Goal: Find specific page/section: Find specific page/section

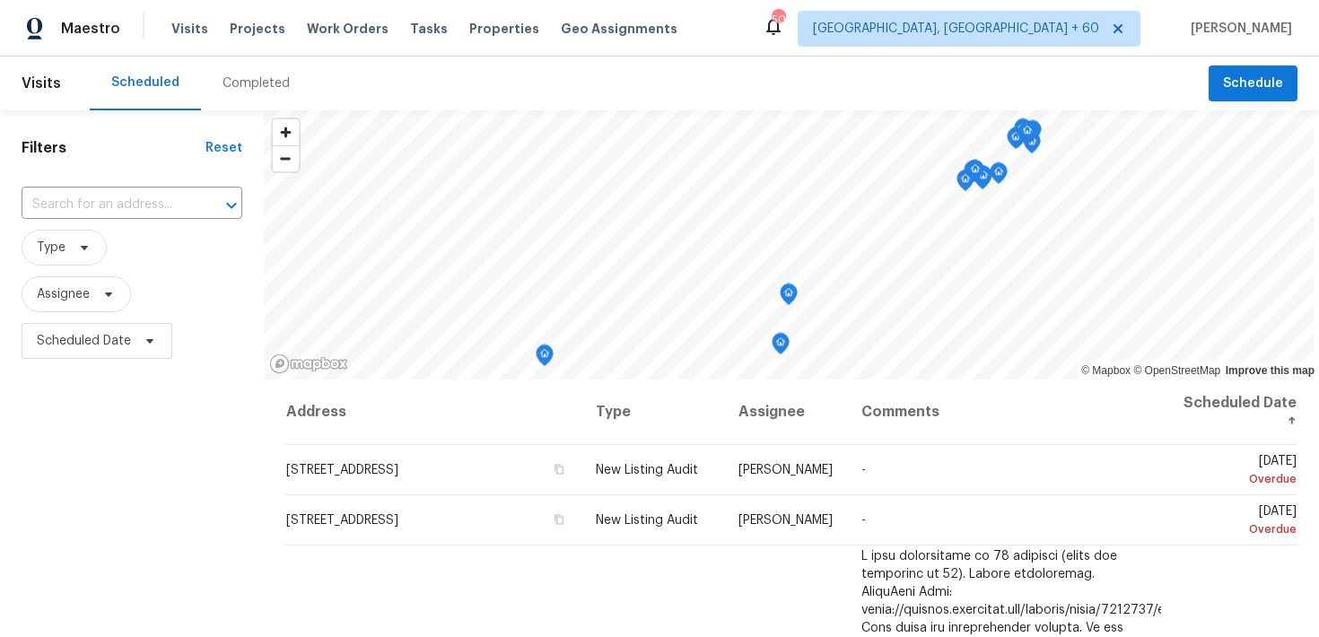
click at [246, 74] on div "Completed" at bounding box center [255, 83] width 67 height 18
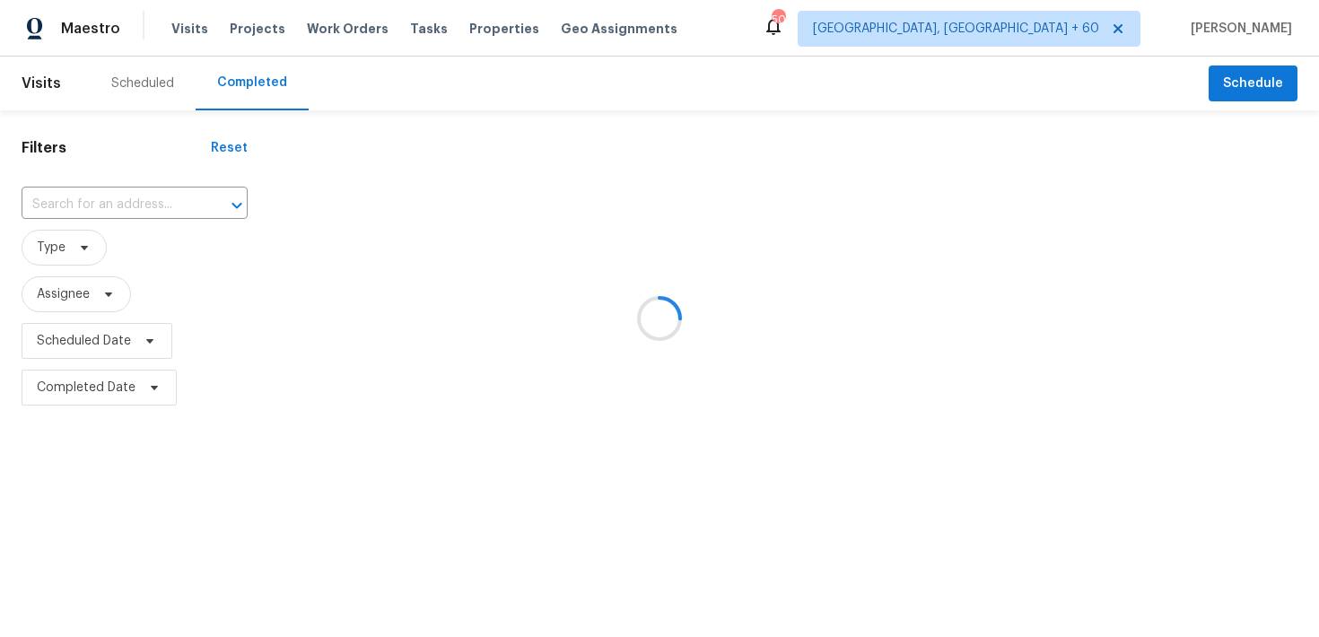
click at [131, 208] on div at bounding box center [659, 318] width 1319 height 637
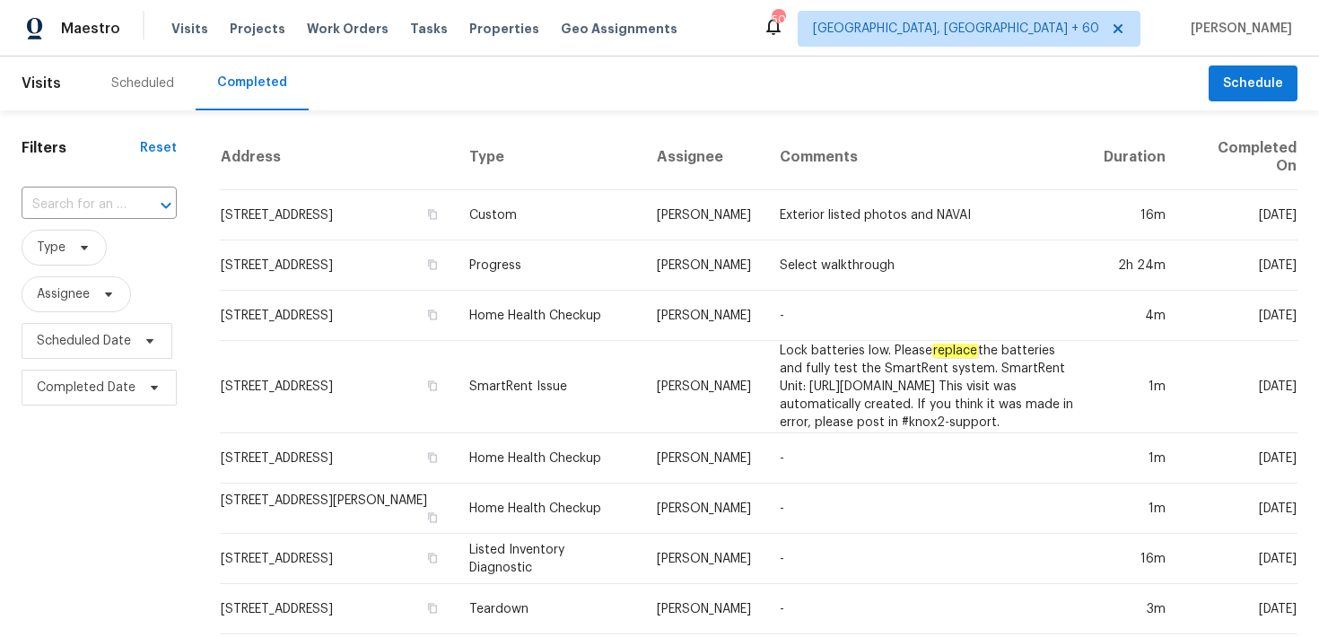
click at [58, 203] on input "text" at bounding box center [74, 205] width 105 height 28
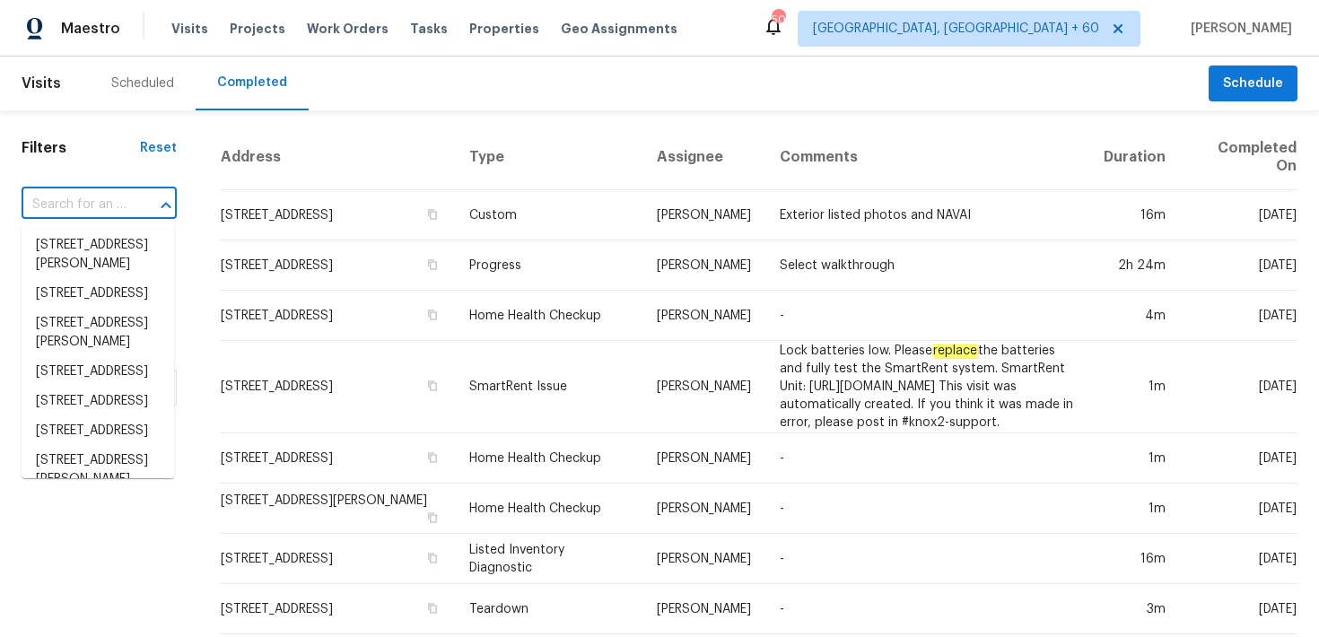
paste input "[STREET_ADDRESS]"
type input "[STREET_ADDRESS]"
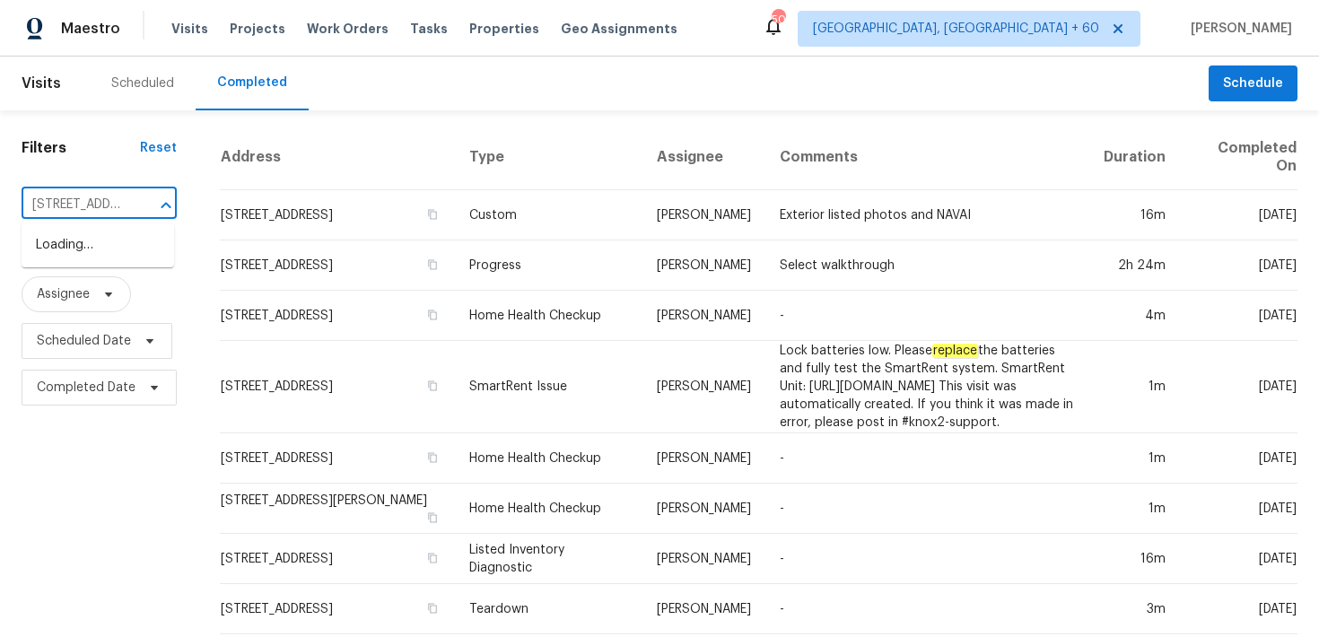
scroll to position [0, 135]
click at [60, 254] on li "[STREET_ADDRESS]" at bounding box center [98, 246] width 153 height 30
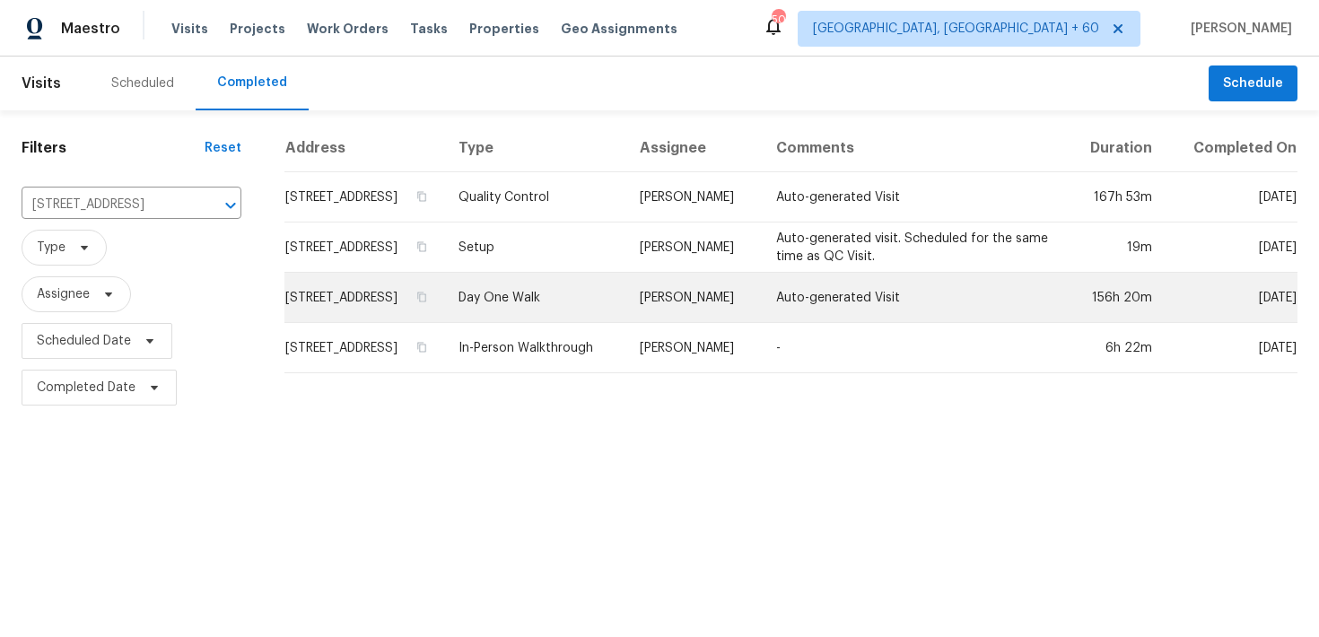
click at [568, 301] on td "Day One Walk" at bounding box center [534, 298] width 181 height 50
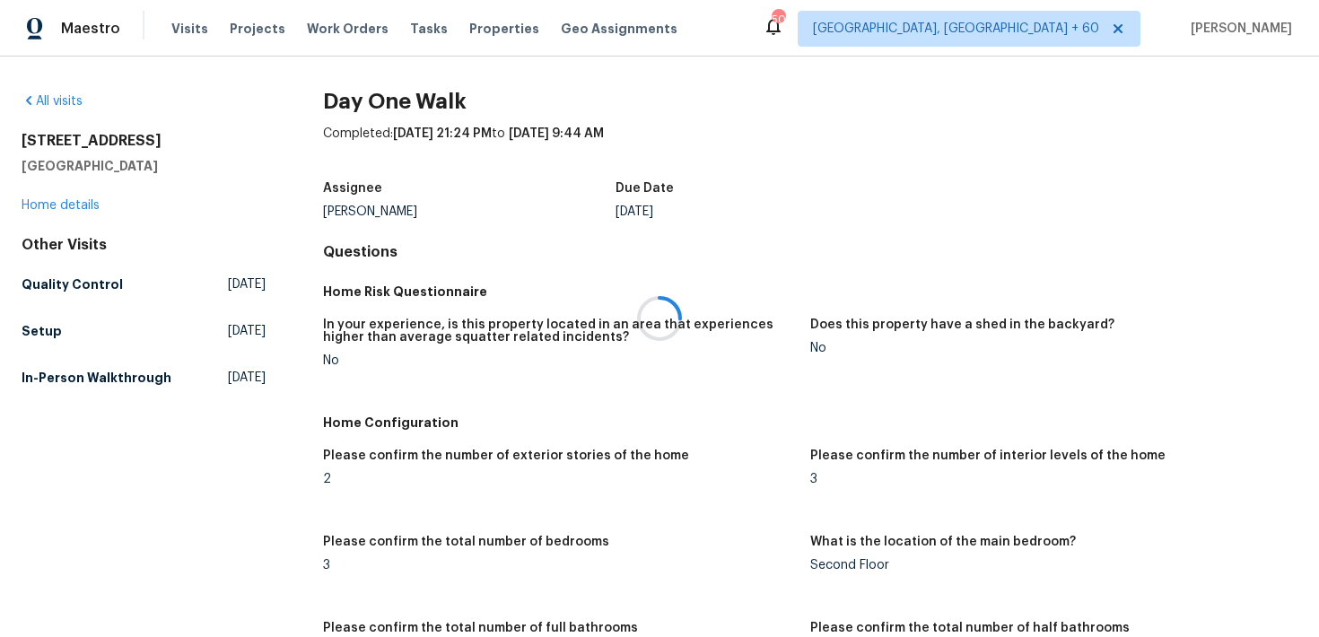
click at [56, 206] on div at bounding box center [659, 318] width 1319 height 637
click at [30, 211] on div at bounding box center [659, 318] width 1319 height 637
click at [47, 205] on div at bounding box center [659, 318] width 1319 height 637
click at [49, 205] on link "Home details" at bounding box center [61, 205] width 78 height 13
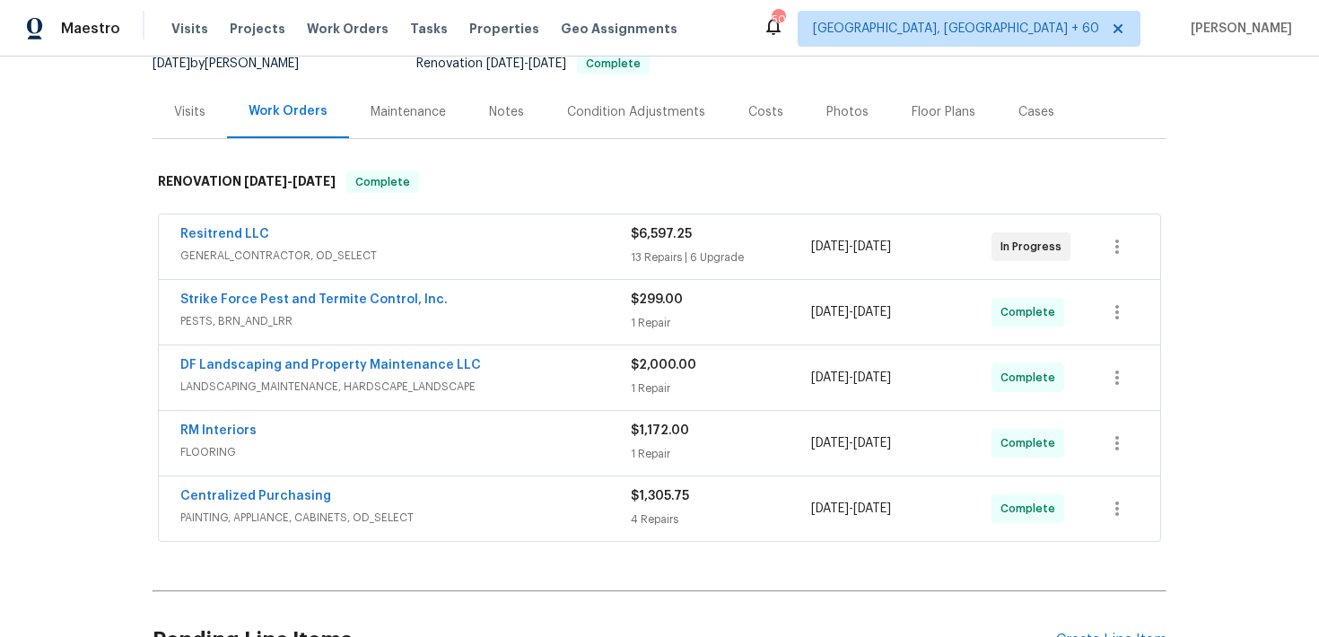
scroll to position [219, 0]
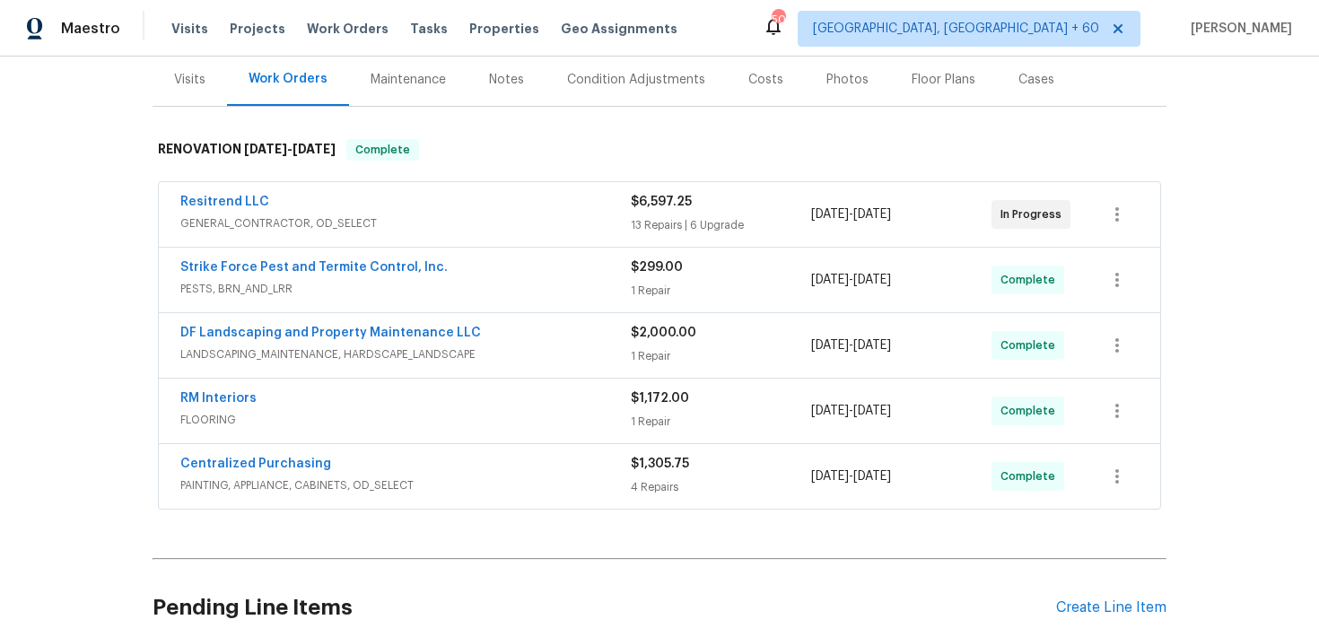
click at [631, 482] on div "4 Repairs" at bounding box center [721, 487] width 180 height 18
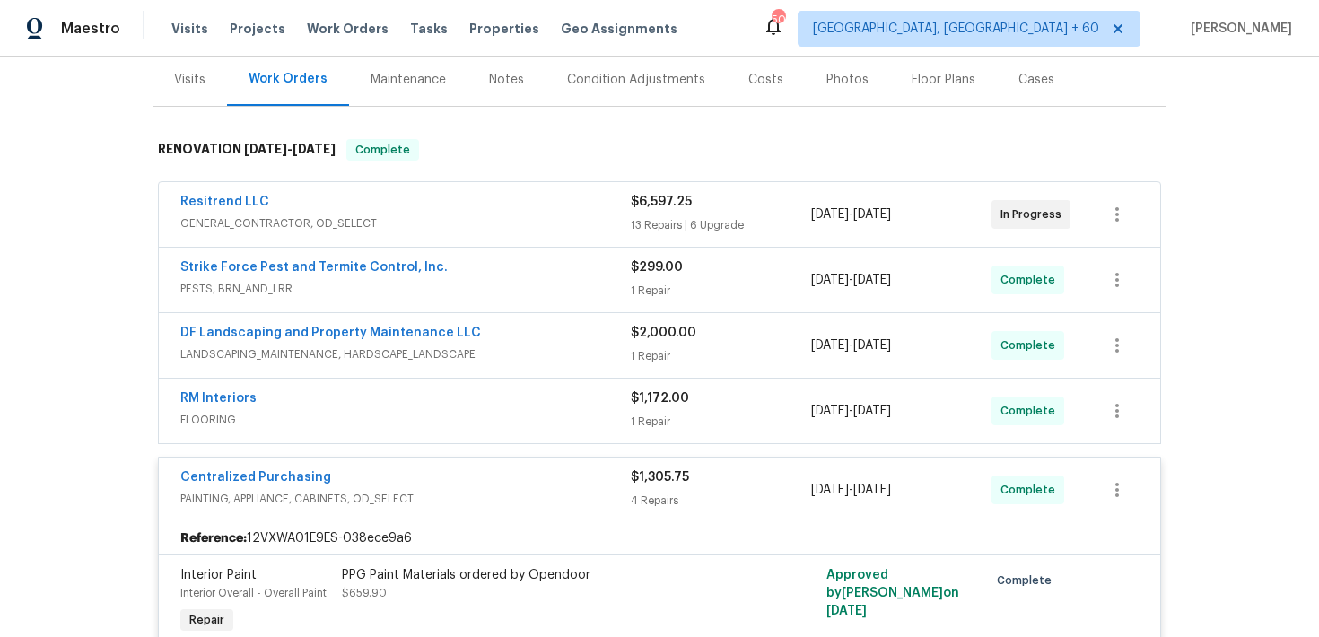
click at [641, 416] on div "1 Repair" at bounding box center [721, 422] width 180 height 18
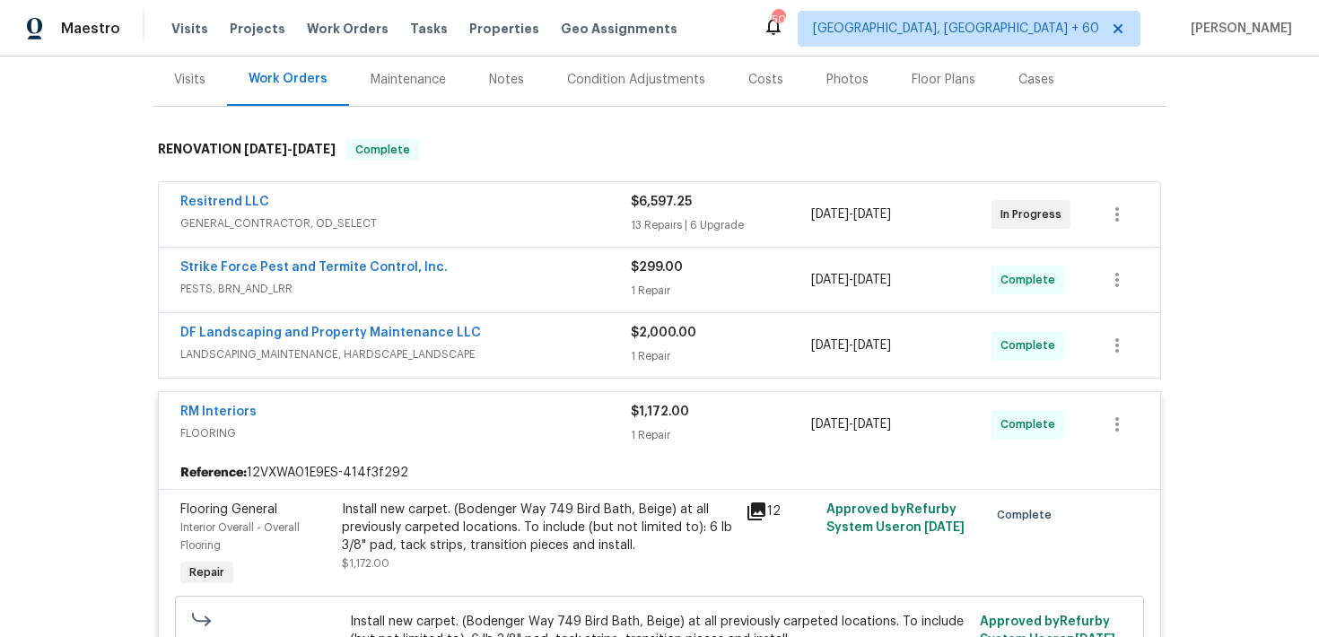
click at [637, 351] on div "1 Repair" at bounding box center [721, 356] width 180 height 18
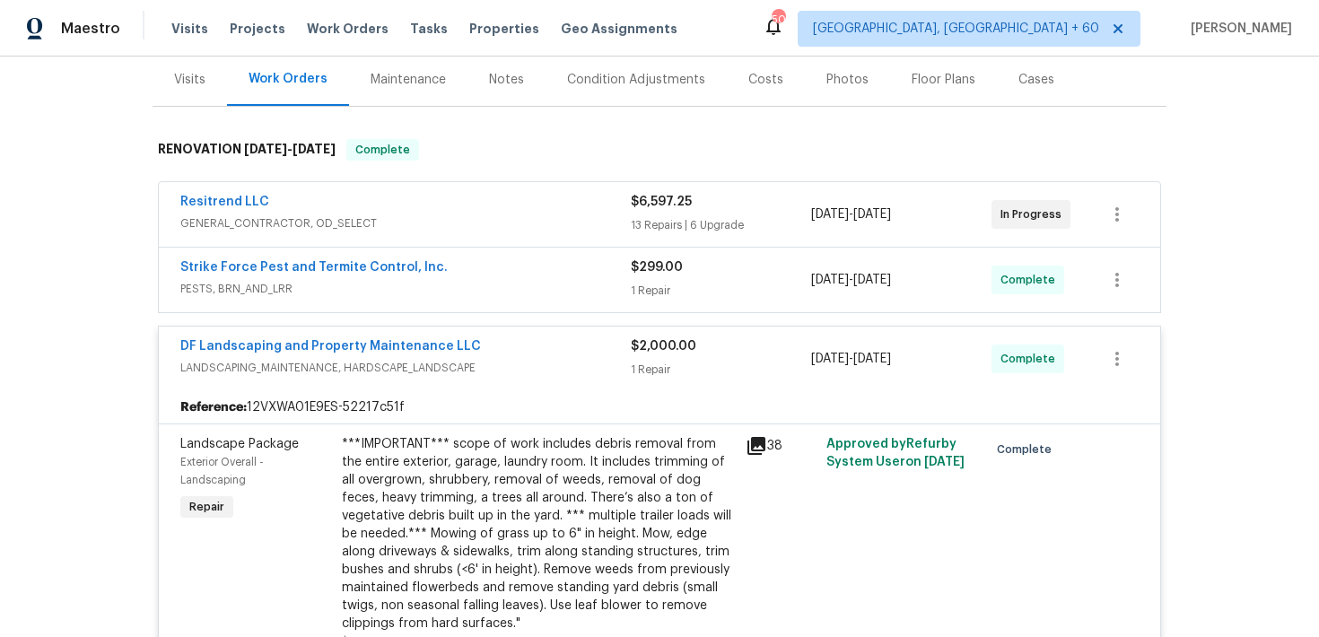
click at [643, 286] on div "1 Repair" at bounding box center [721, 291] width 180 height 18
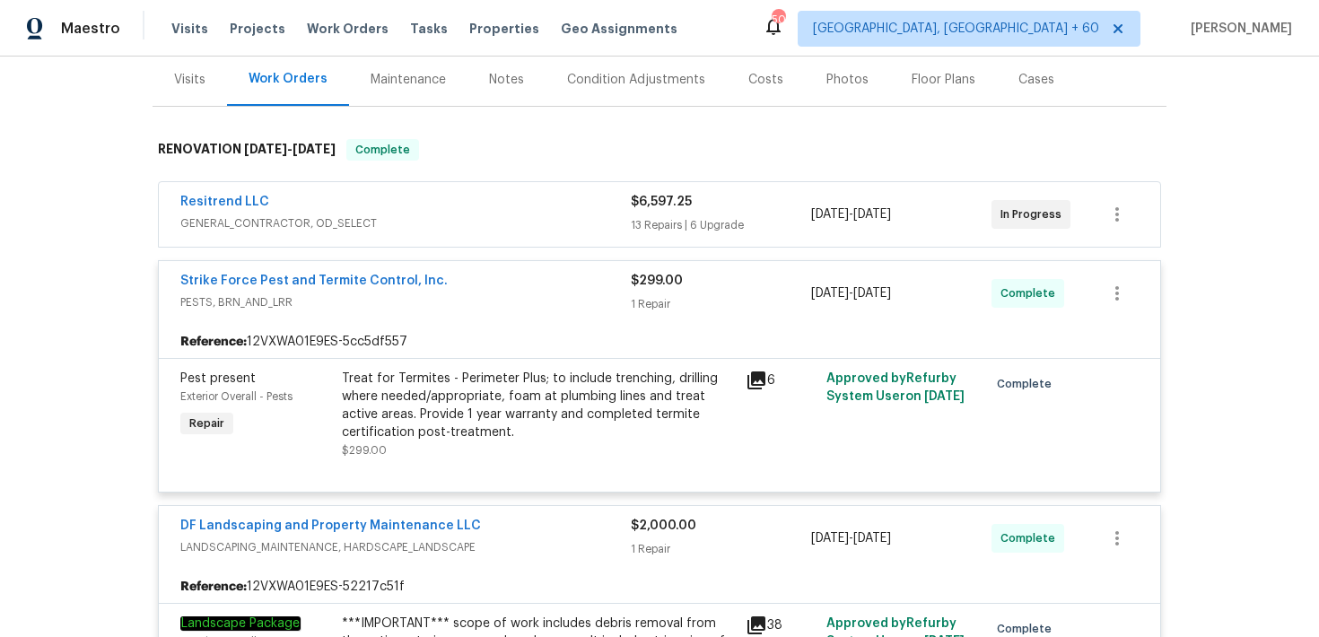
click at [651, 222] on div "13 Repairs | 6 Upgrade" at bounding box center [721, 225] width 180 height 18
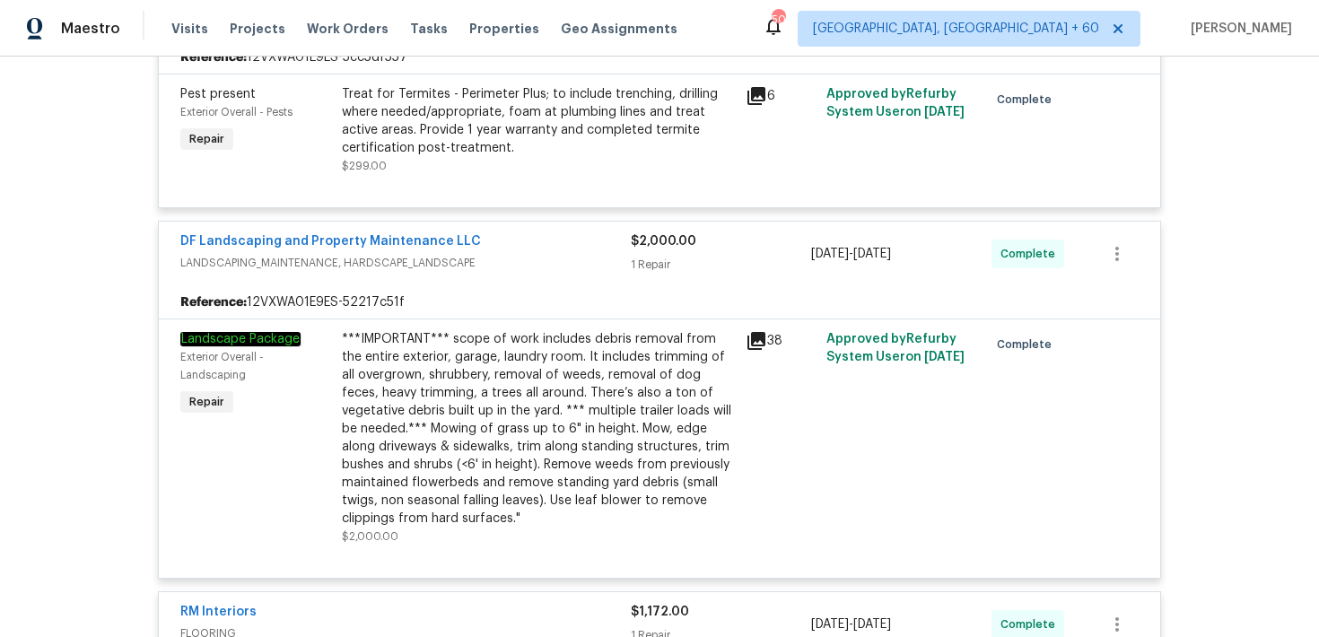
scroll to position [3884, 0]
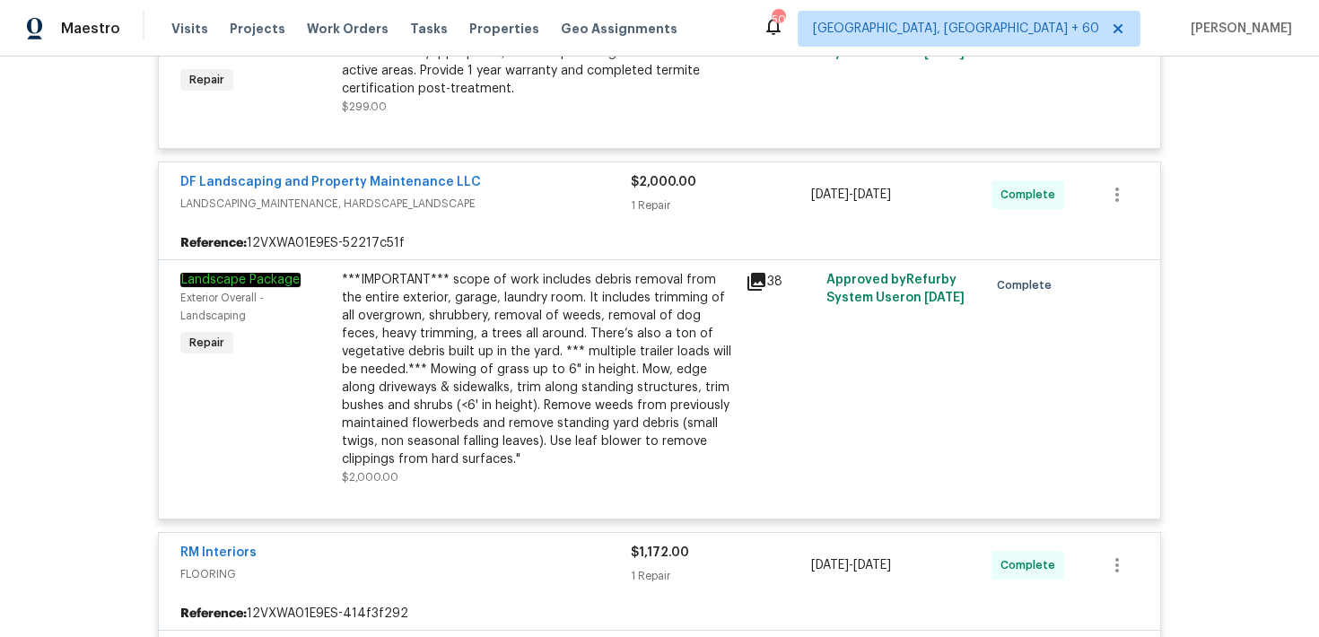
click at [735, 307] on div "***IMPORTANT*** scope of work includes debris removal from the entire exterior,…" at bounding box center [538, 379] width 404 height 226
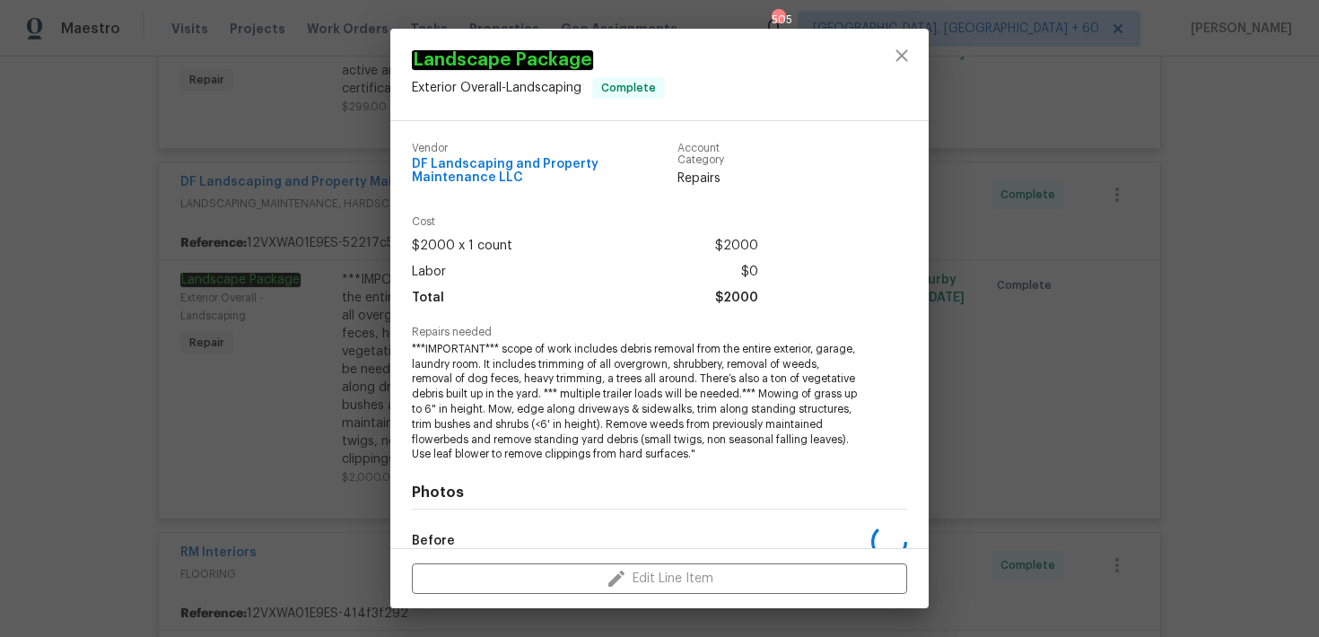
scroll to position [216, 0]
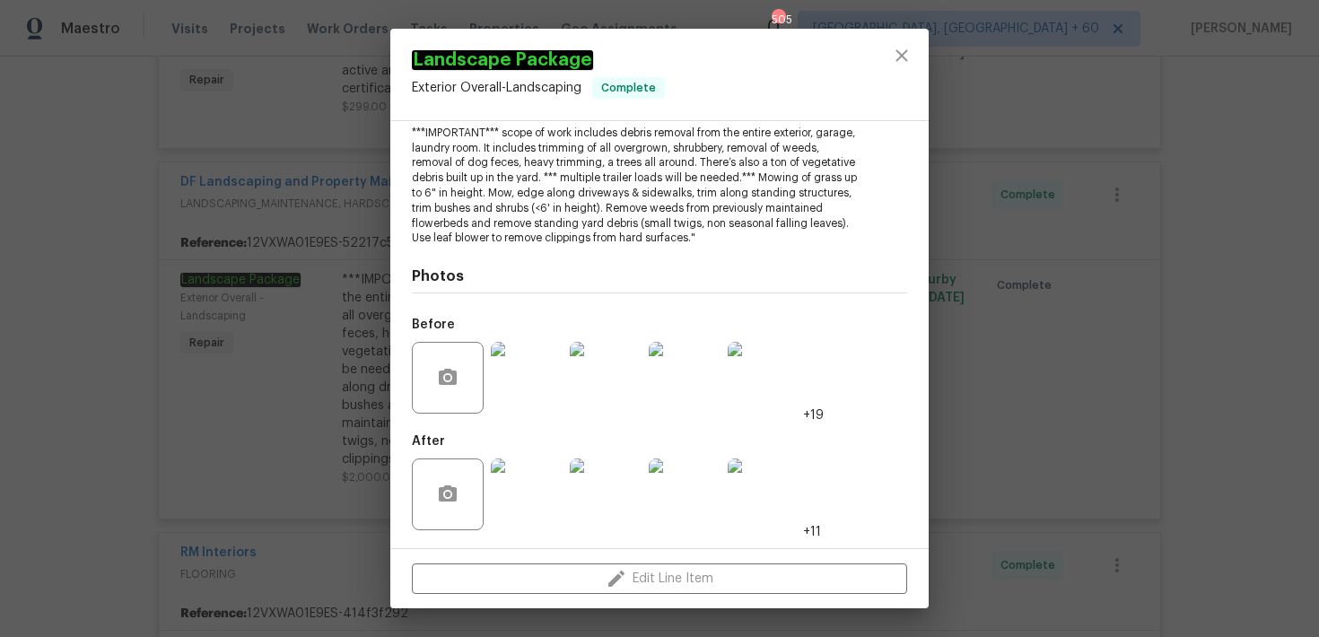
click at [527, 392] on img at bounding box center [527, 378] width 72 height 72
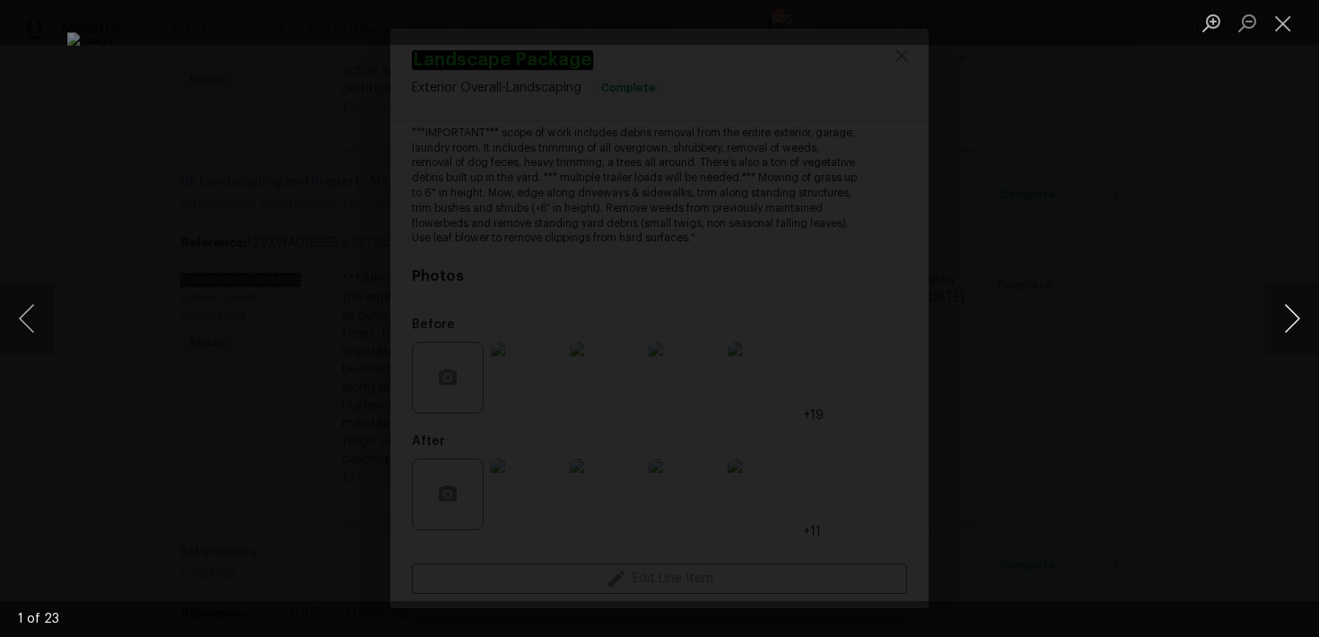
click at [1286, 338] on button "Next image" at bounding box center [1292, 319] width 54 height 72
click at [1290, 319] on button "Next image" at bounding box center [1292, 319] width 54 height 72
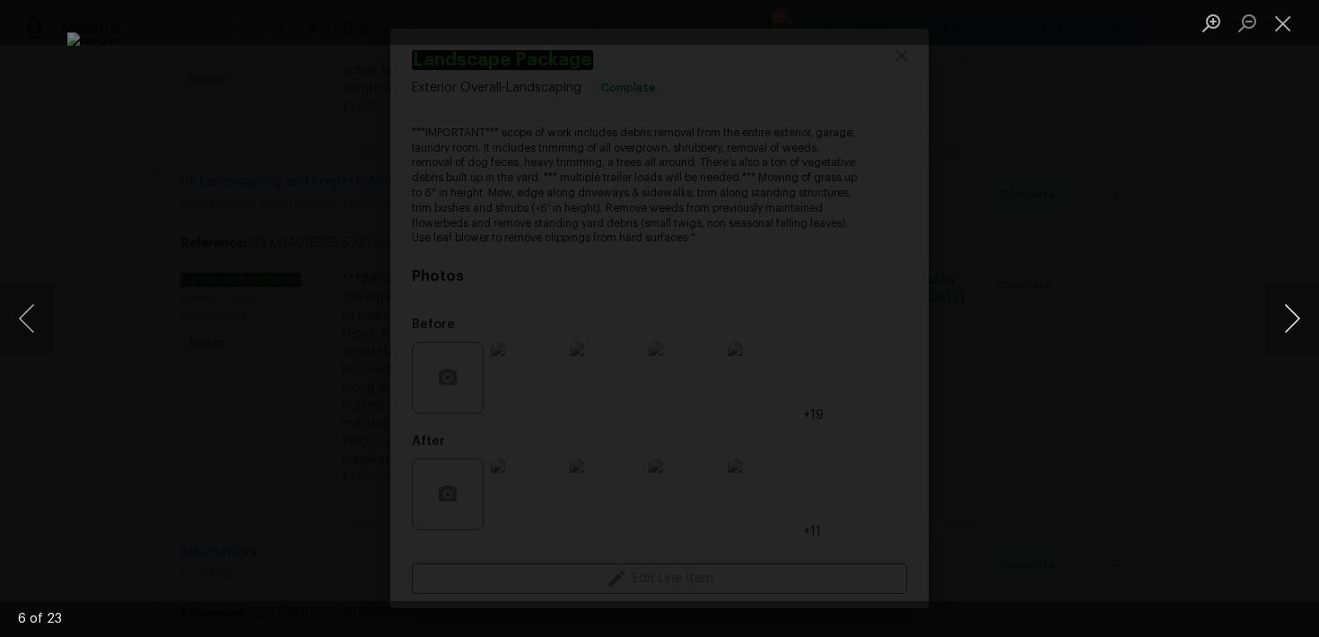
click at [1290, 319] on button "Next image" at bounding box center [1292, 319] width 54 height 72
click at [1299, 315] on button "Next image" at bounding box center [1292, 319] width 54 height 72
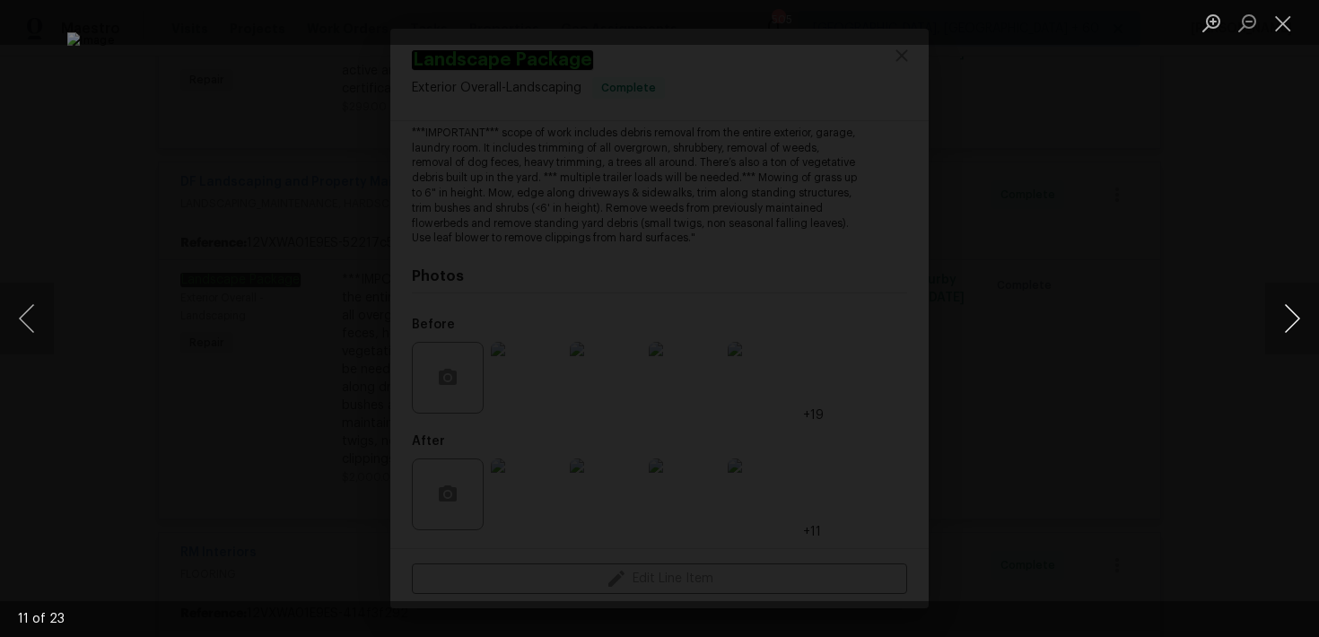
click at [1299, 315] on button "Next image" at bounding box center [1292, 319] width 54 height 72
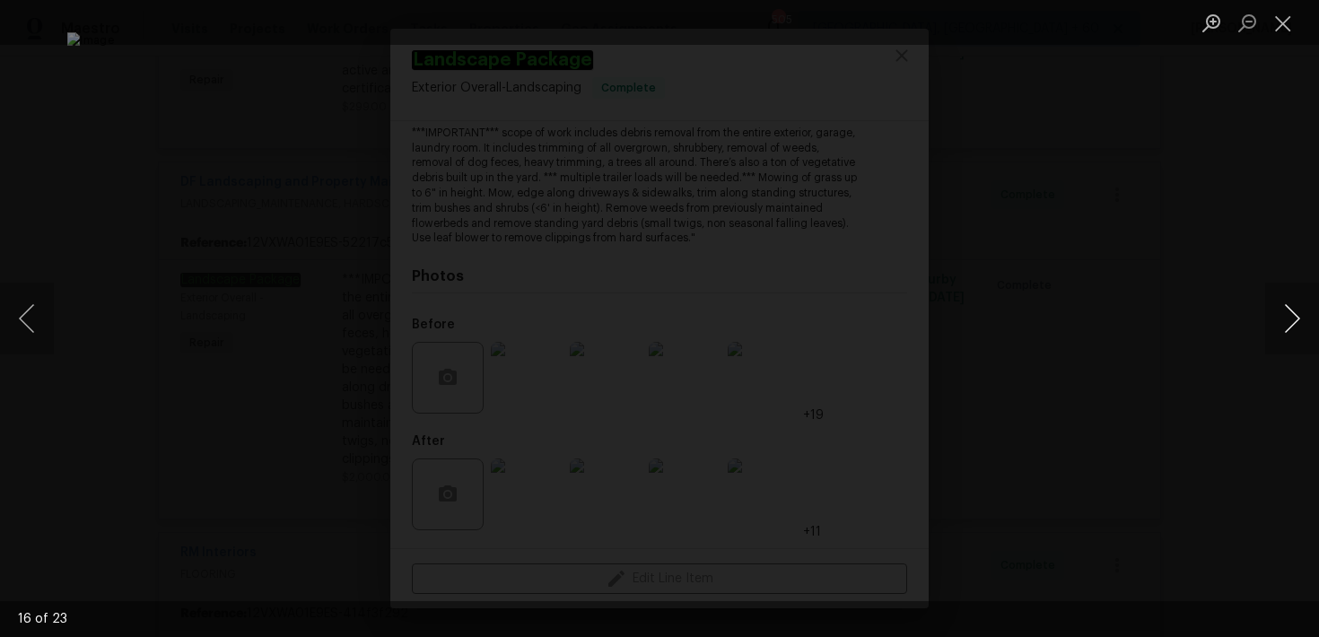
click at [1299, 315] on button "Next image" at bounding box center [1292, 319] width 54 height 72
click at [1299, 316] on button "Next image" at bounding box center [1292, 319] width 54 height 72
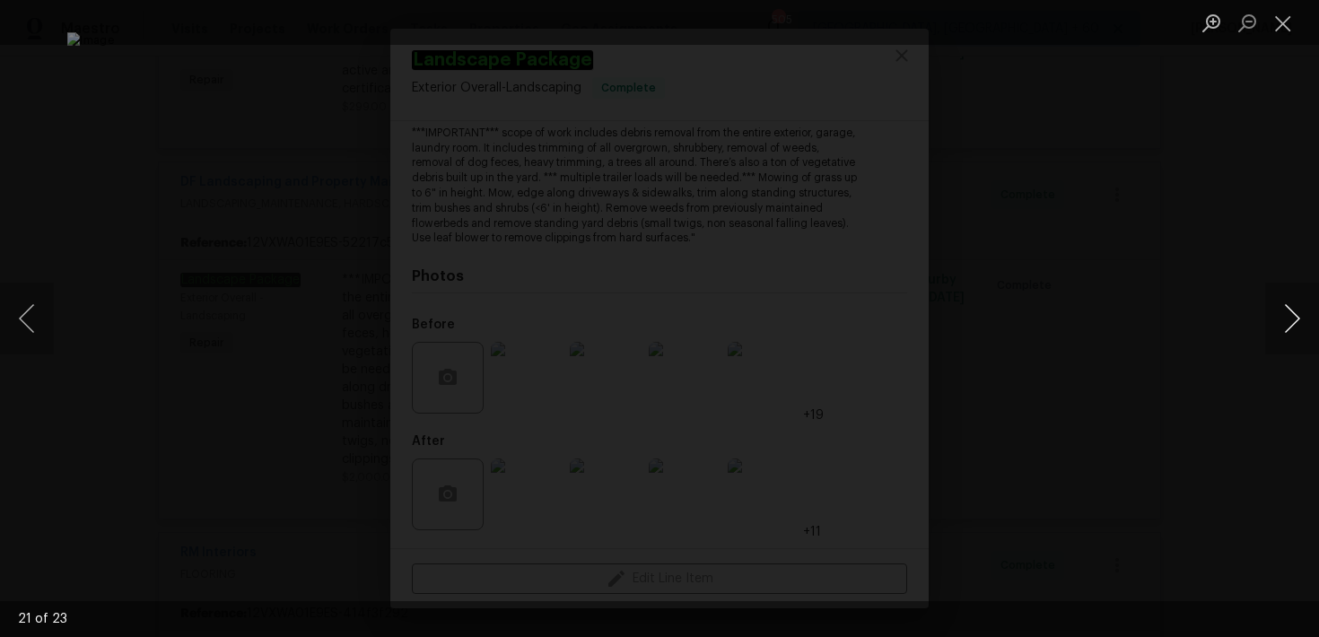
click at [1299, 316] on button "Next image" at bounding box center [1292, 319] width 54 height 72
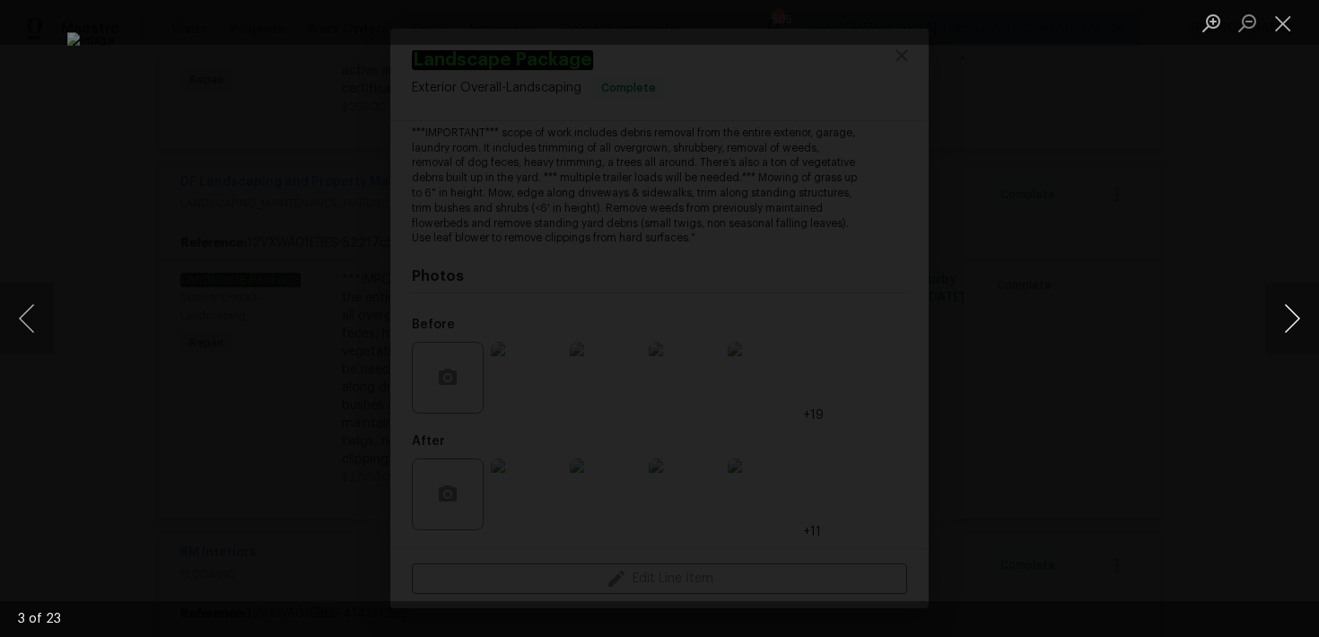
click at [1299, 316] on button "Next image" at bounding box center [1292, 319] width 54 height 72
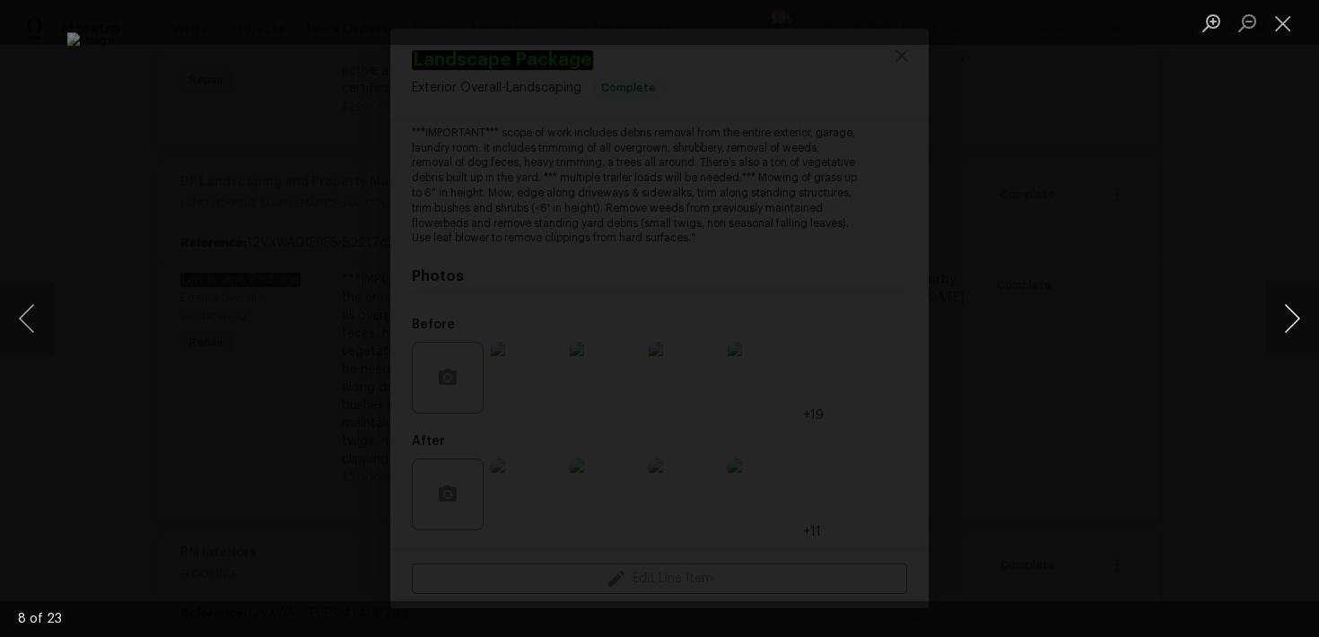
click at [1299, 316] on button "Next image" at bounding box center [1292, 319] width 54 height 72
click at [1292, 21] on button "Close lightbox" at bounding box center [1283, 22] width 36 height 31
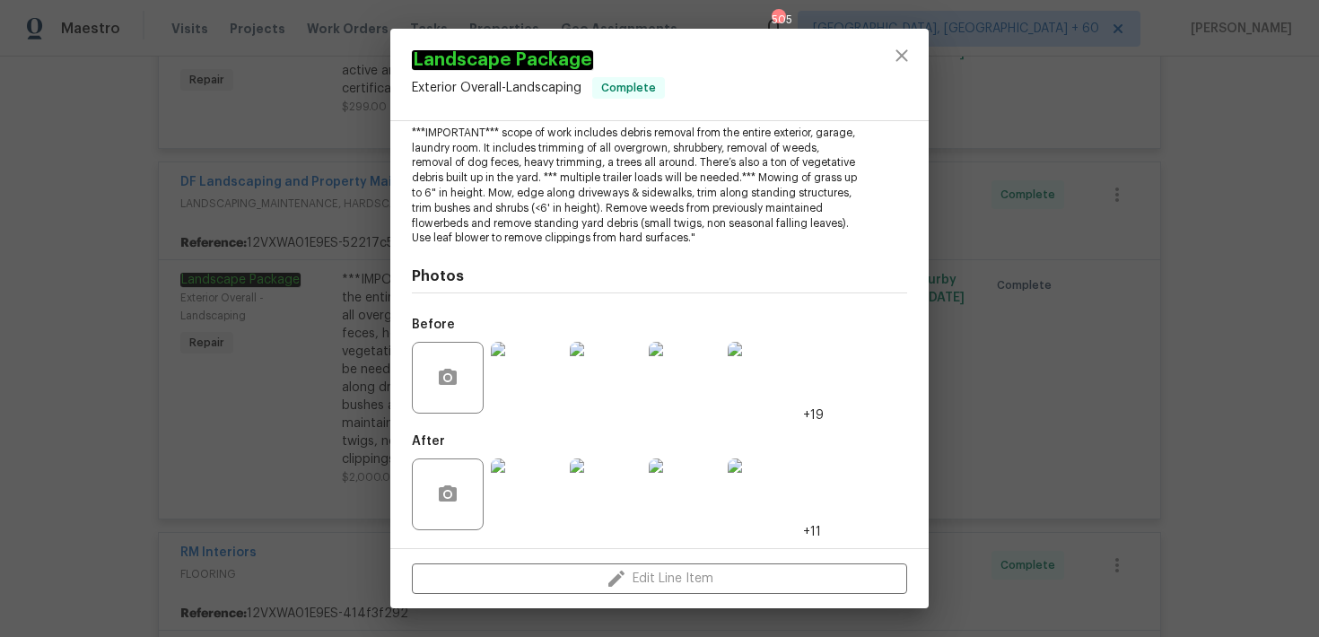
click at [534, 471] on img at bounding box center [527, 494] width 72 height 72
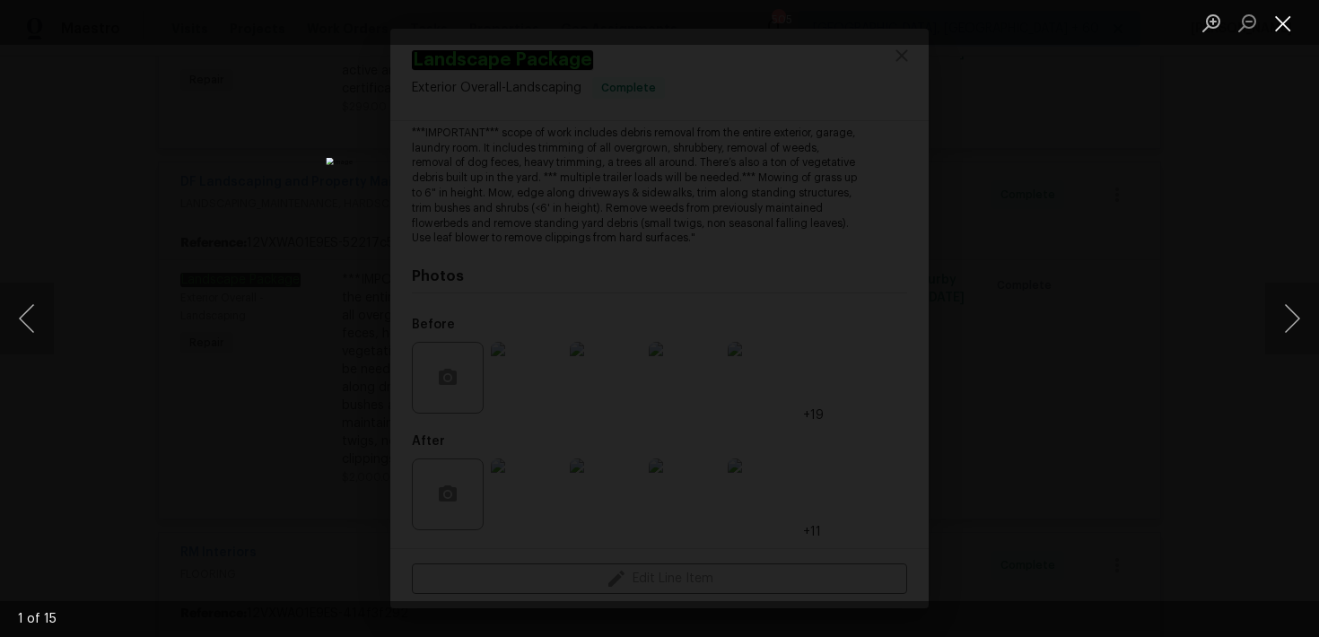
click at [1283, 34] on button "Close lightbox" at bounding box center [1283, 22] width 36 height 31
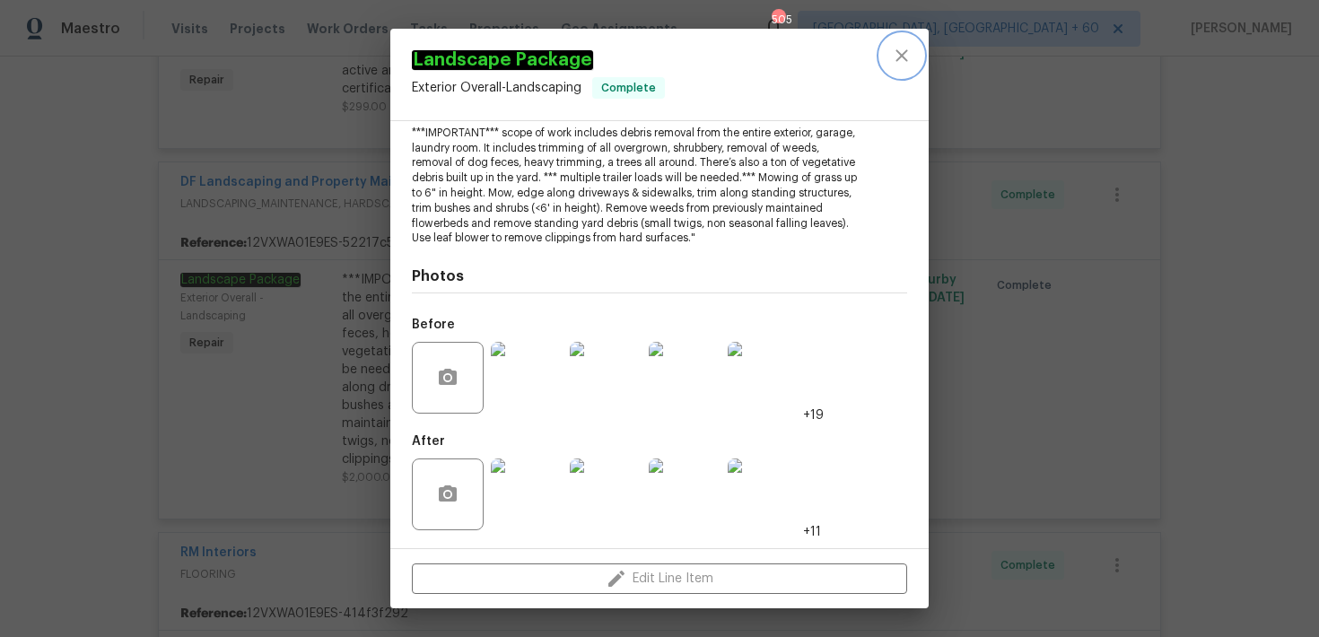
click at [911, 66] on button "close" at bounding box center [901, 55] width 43 height 43
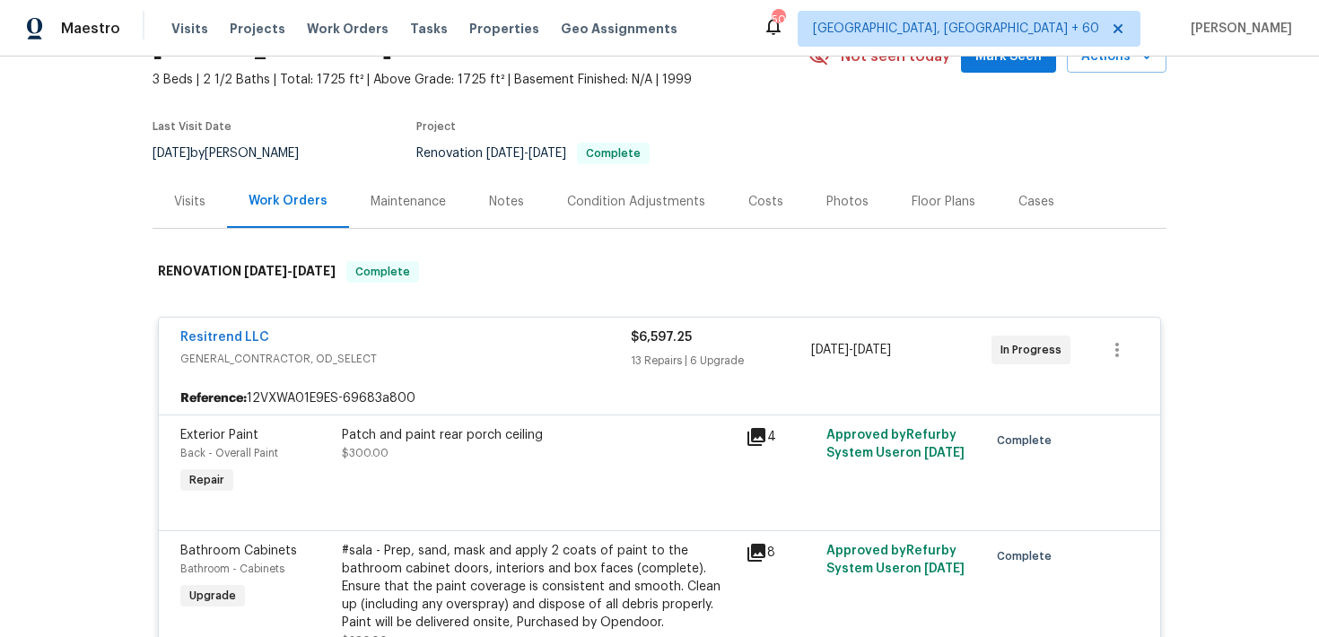
scroll to position [0, 0]
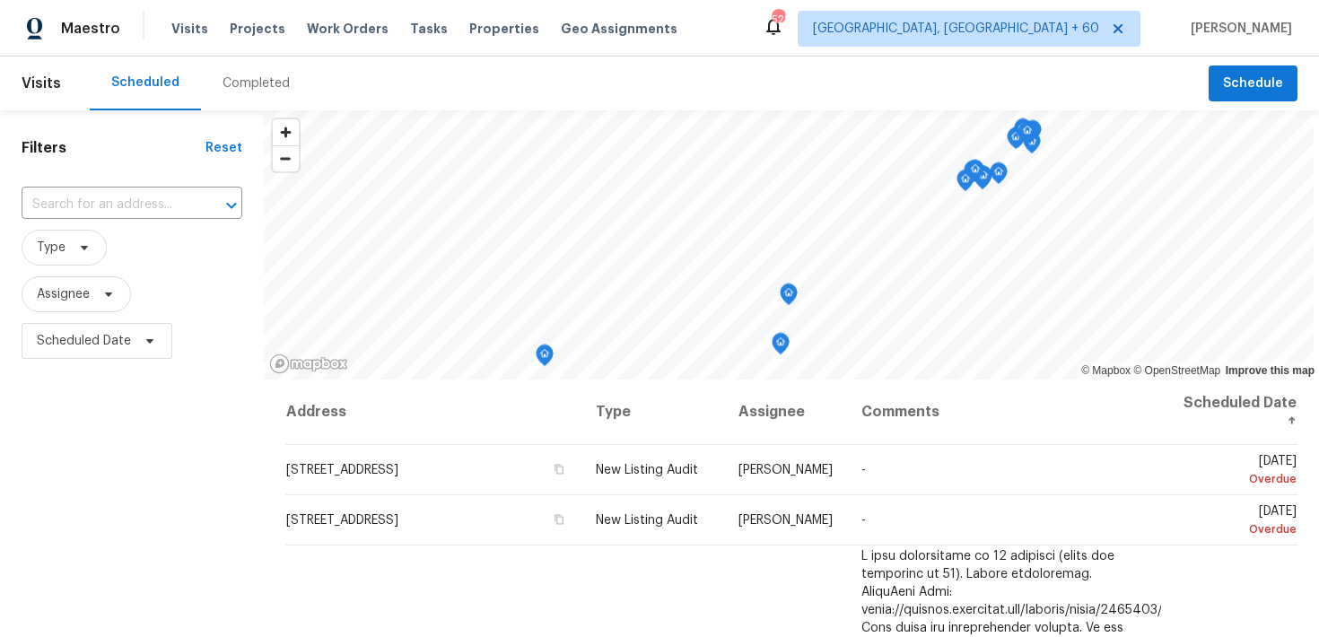
click at [226, 91] on div "Completed" at bounding box center [255, 83] width 67 height 18
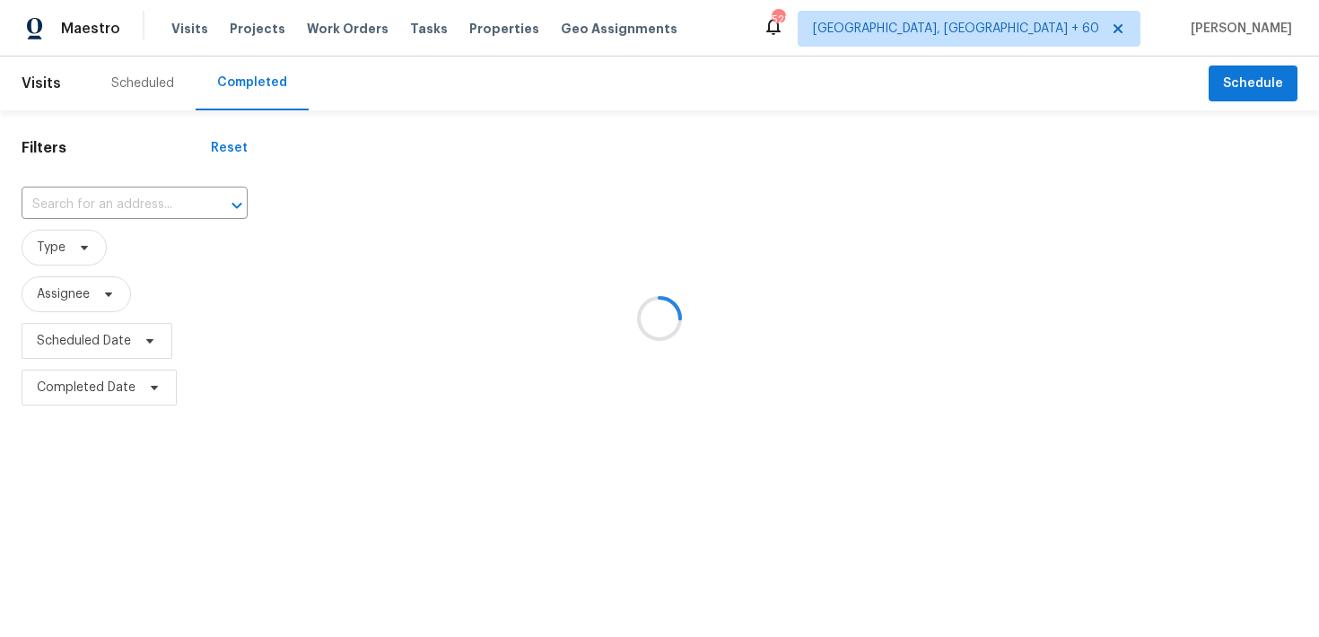
click at [93, 198] on div at bounding box center [659, 318] width 1319 height 637
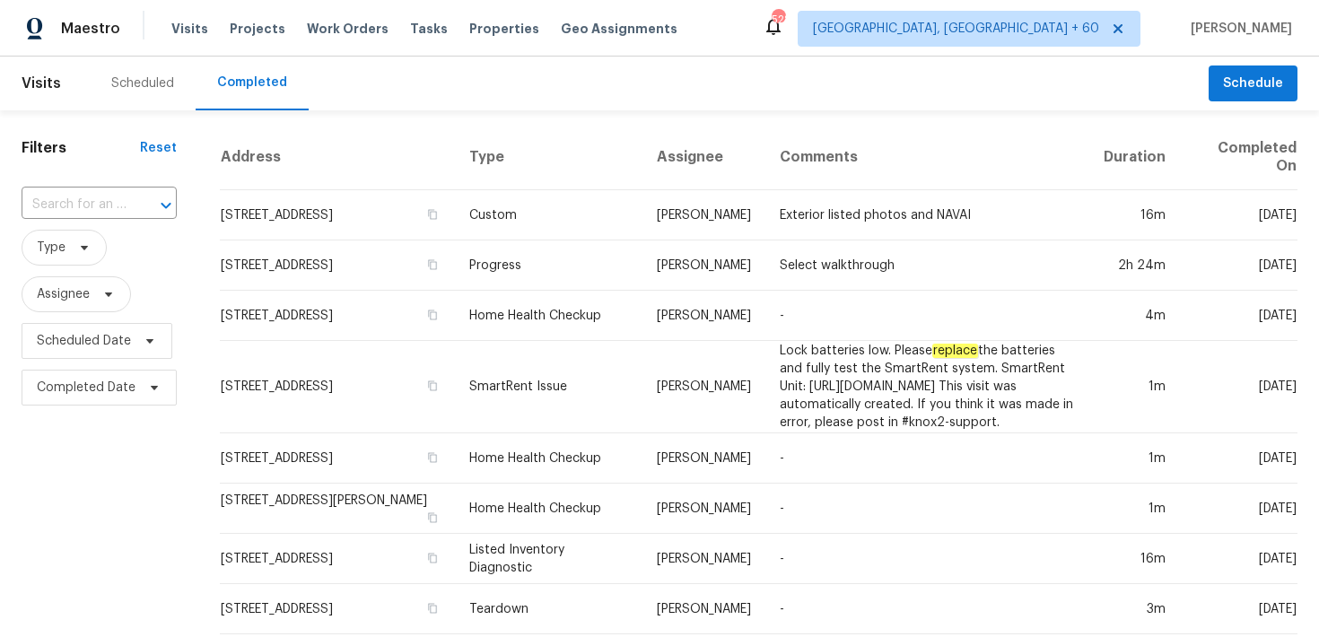
click at [93, 198] on input "text" at bounding box center [74, 205] width 105 height 28
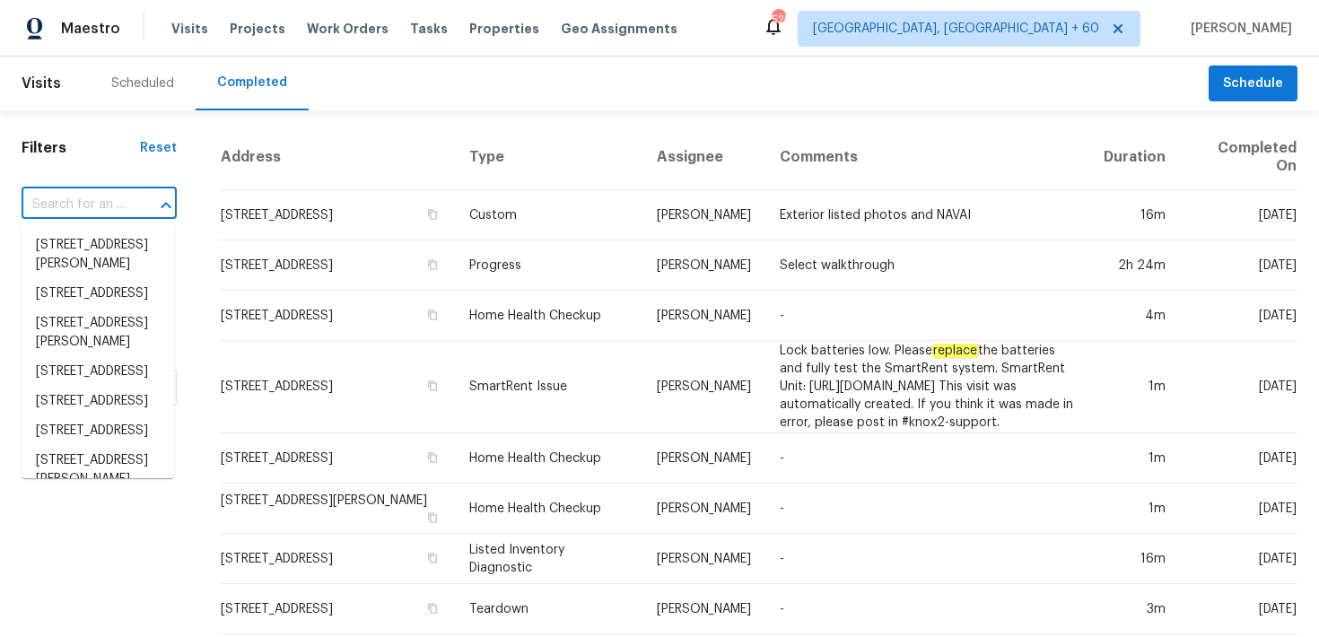
paste input "[STREET_ADDRESS]"
type input "[STREET_ADDRESS]"
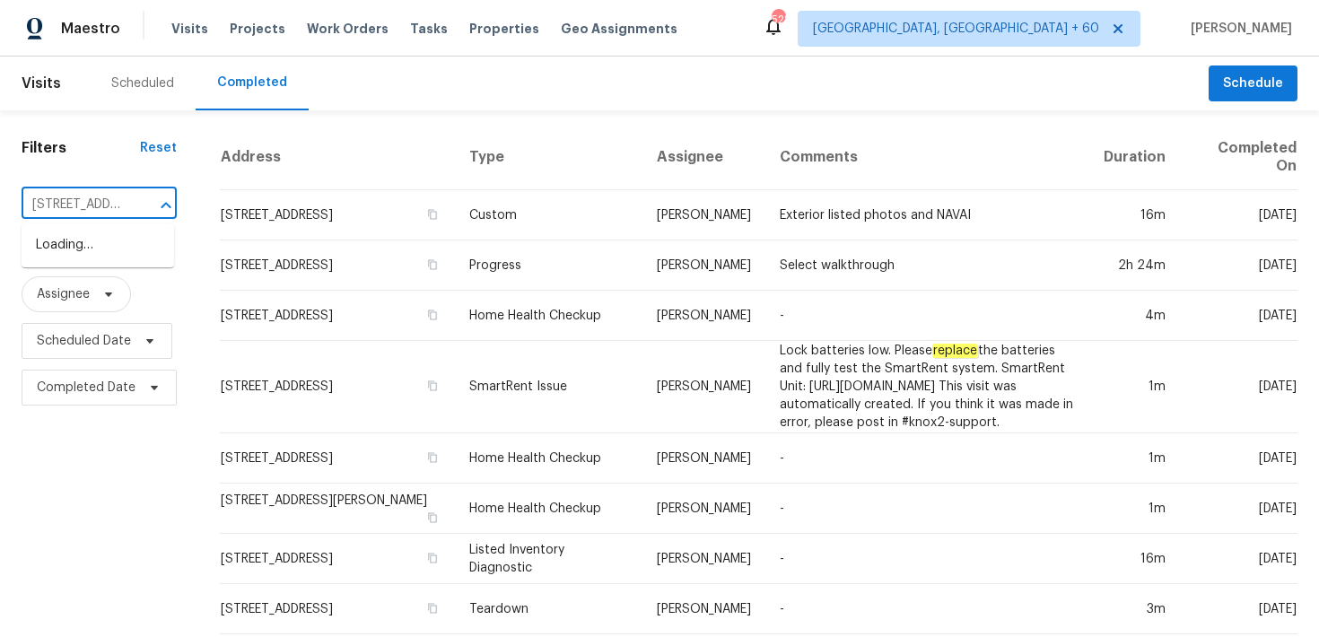
scroll to position [0, 135]
click at [65, 248] on li "[STREET_ADDRESS]" at bounding box center [98, 246] width 153 height 30
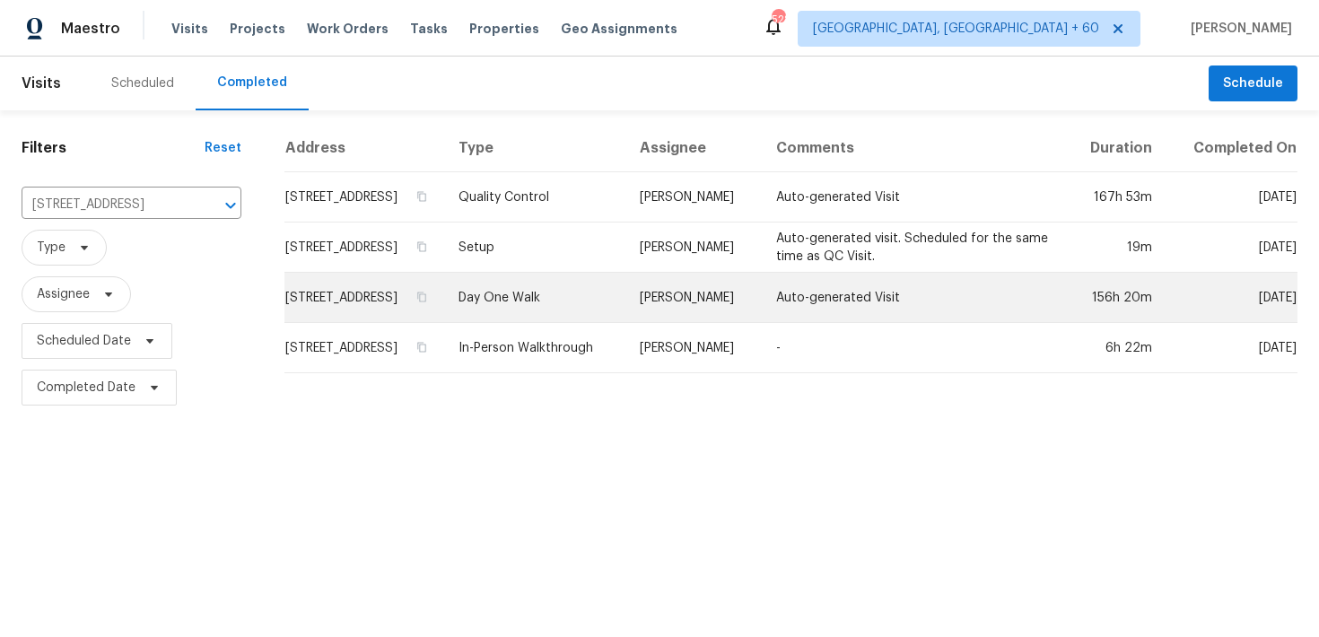
click at [580, 320] on td "Day One Walk" at bounding box center [534, 298] width 181 height 50
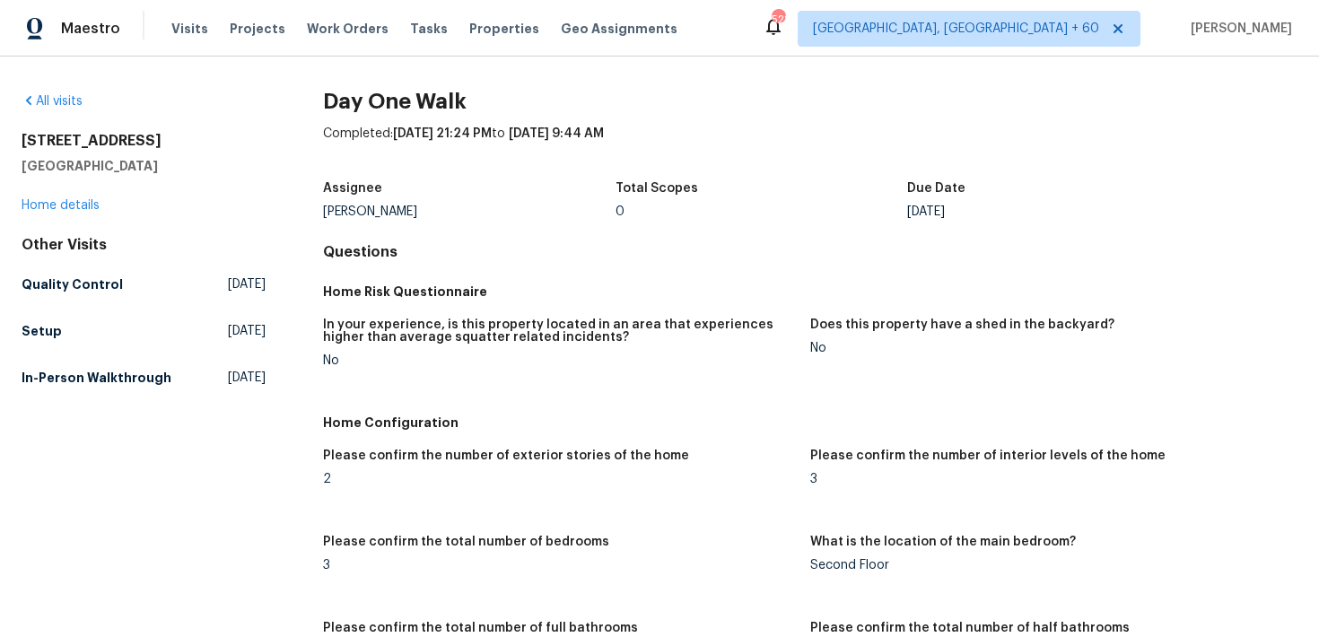
scroll to position [1967, 0]
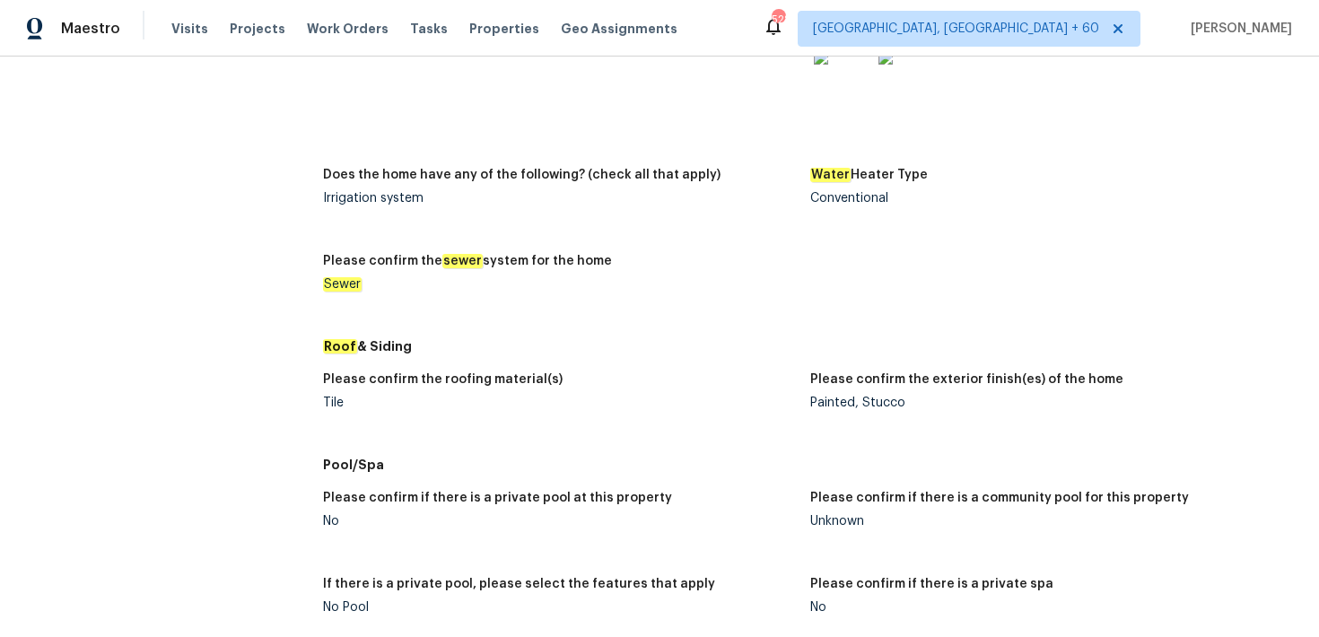
click at [327, 406] on div "Tile" at bounding box center [559, 403] width 473 height 13
